Goal: Task Accomplishment & Management: Manage account settings

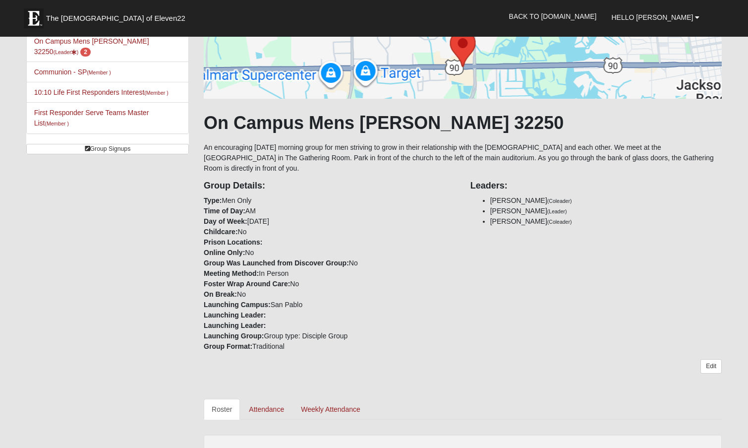
scroll to position [149, 0]
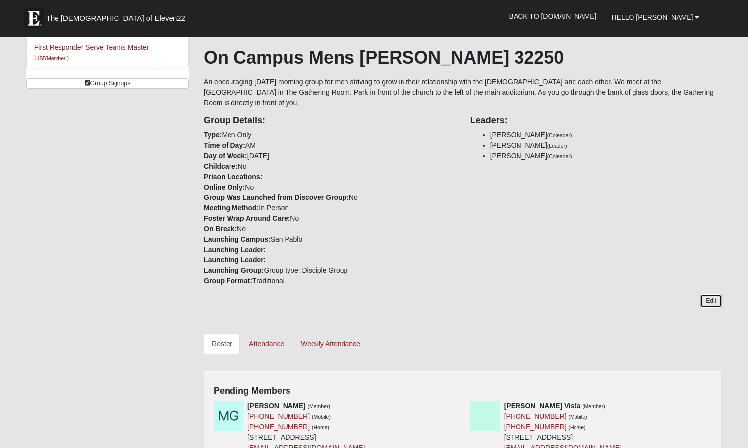
click at [713, 294] on link "Edit" at bounding box center [711, 301] width 21 height 14
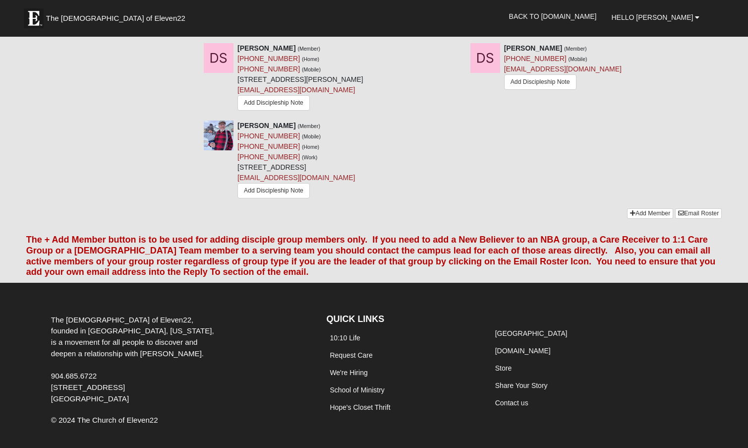
scroll to position [992, 0]
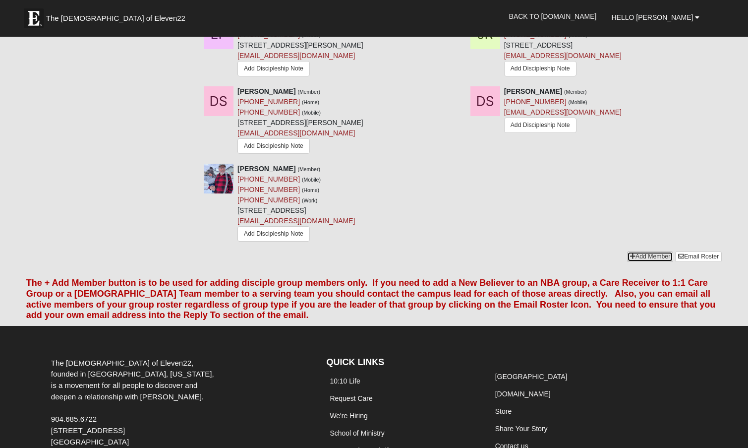
click at [646, 251] on link "Add Member" at bounding box center [650, 256] width 46 height 10
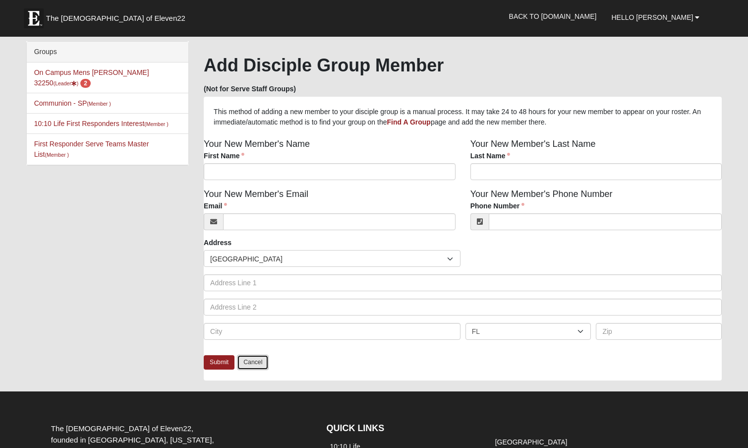
click at [252, 367] on link "Cancel" at bounding box center [253, 362] width 32 height 15
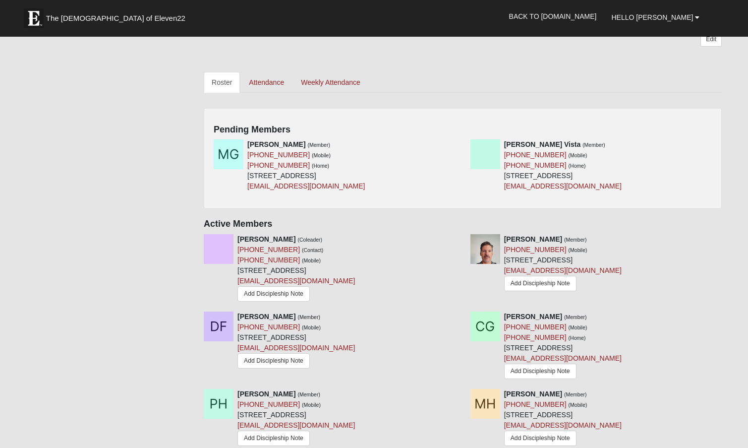
scroll to position [397, 0]
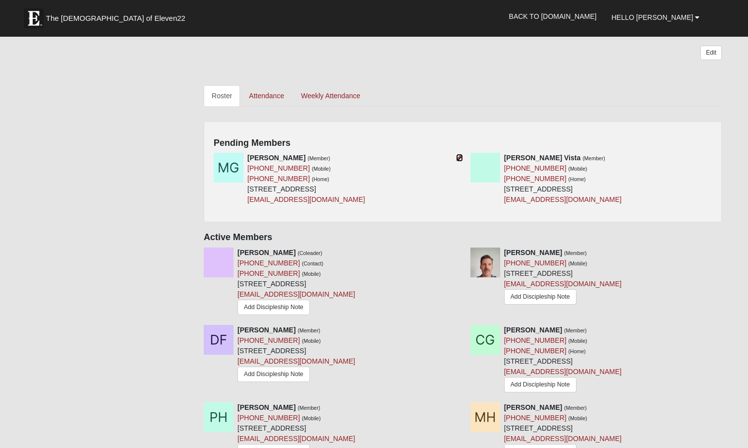
click at [459, 154] on icon at bounding box center [459, 157] width 7 height 7
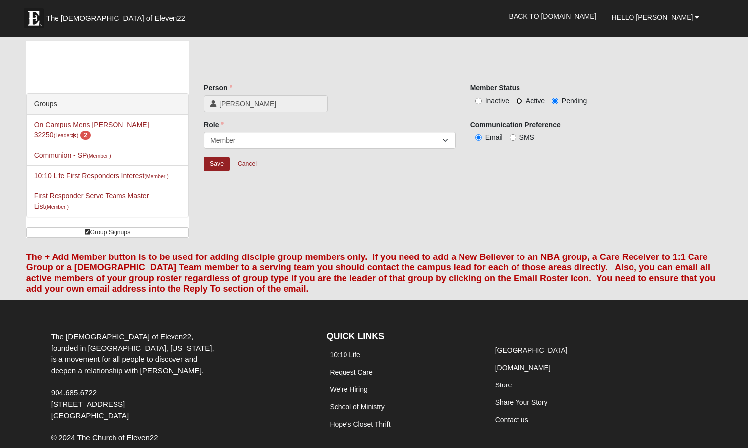
click at [517, 99] on input "Active" at bounding box center [519, 101] width 6 height 6
radio input "true"
click at [218, 161] on input "Save" at bounding box center [217, 164] width 26 height 14
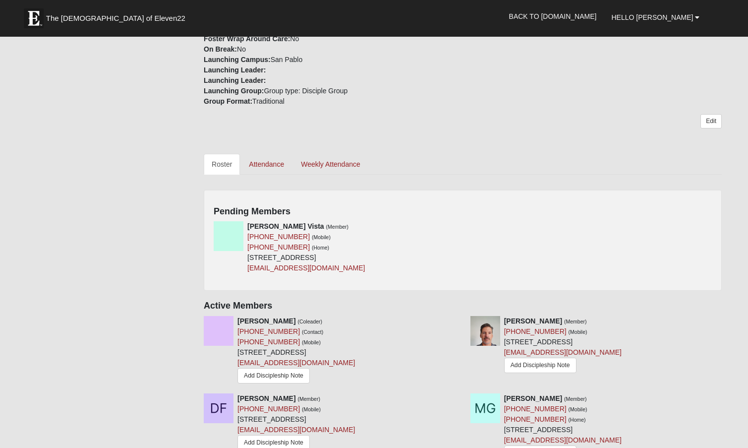
scroll to position [347, 0]
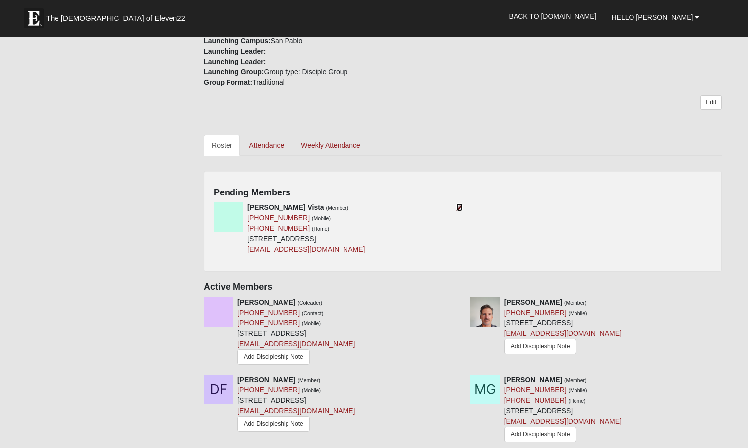
click at [458, 204] on icon at bounding box center [459, 207] width 7 height 7
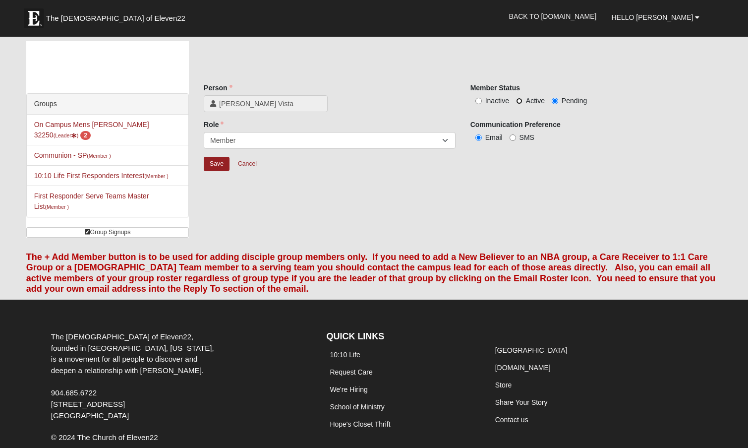
click at [520, 99] on input "Active" at bounding box center [519, 101] width 6 height 6
radio input "true"
click at [212, 162] on input "Save" at bounding box center [217, 164] width 26 height 14
